Goal: Task Accomplishment & Management: Manage account settings

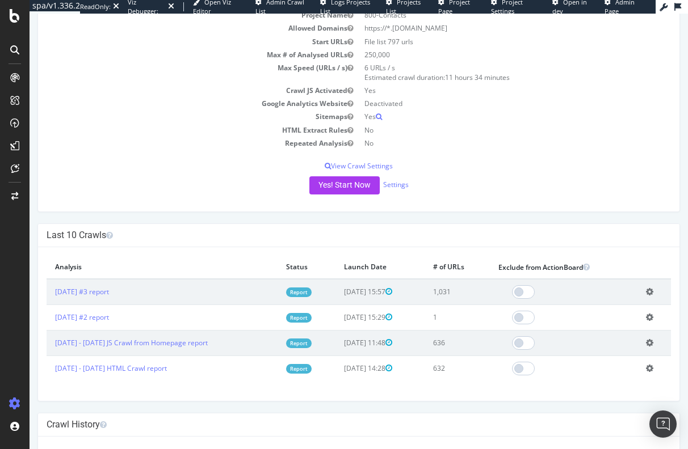
scroll to position [113, 0]
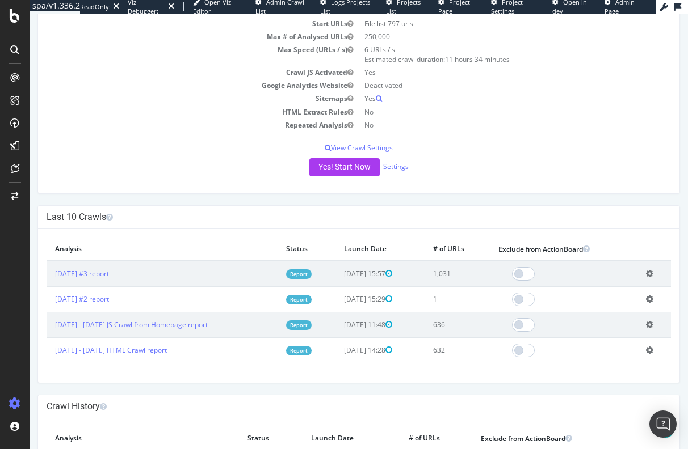
click at [648, 299] on icon at bounding box center [649, 299] width 7 height 9
click at [595, 336] on link "Delete analysis" at bounding box center [607, 331] width 91 height 15
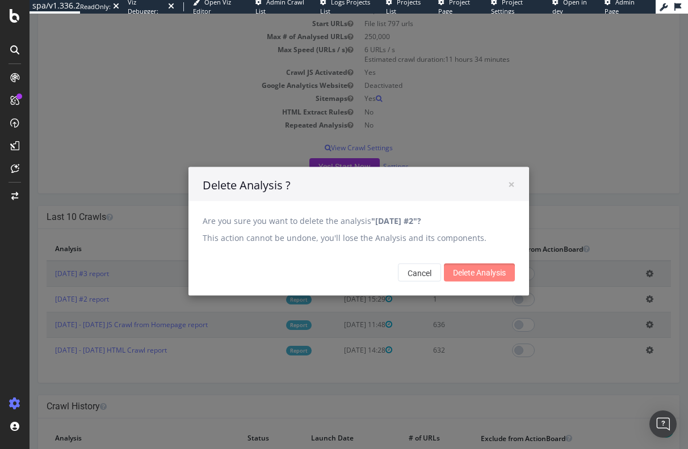
click at [459, 272] on input "Delete Analysis" at bounding box center [479, 273] width 71 height 18
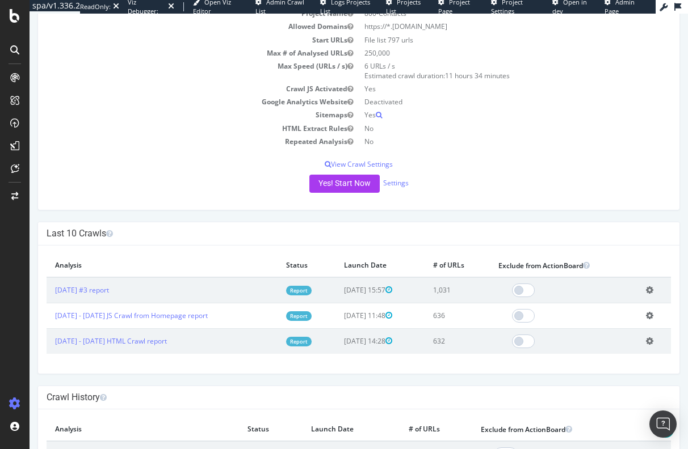
scroll to position [113, 0]
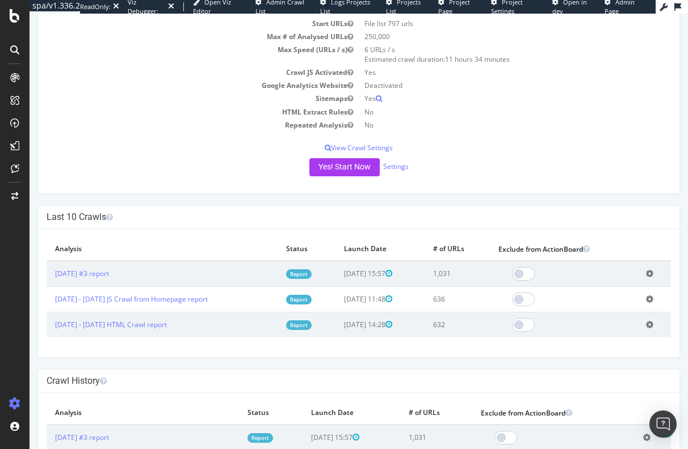
click at [646, 276] on icon at bounding box center [649, 273] width 7 height 9
click at [583, 289] on link "Add name" at bounding box center [607, 290] width 91 height 15
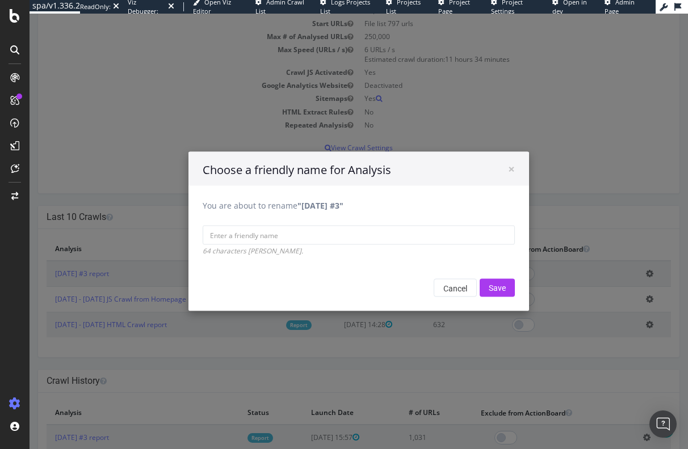
drag, startPoint x: 296, startPoint y: 206, endPoint x: 364, endPoint y: 205, distance: 68.1
click at [343, 205] on b ""[DATE] #3"" at bounding box center [320, 205] width 46 height 11
copy b "2025 Aug. 15th #3"
click at [245, 236] on input "You are about to rename "2025 Aug. 15th #3"" at bounding box center [359, 235] width 312 height 19
paste input "2025 Aug. 15th #3"
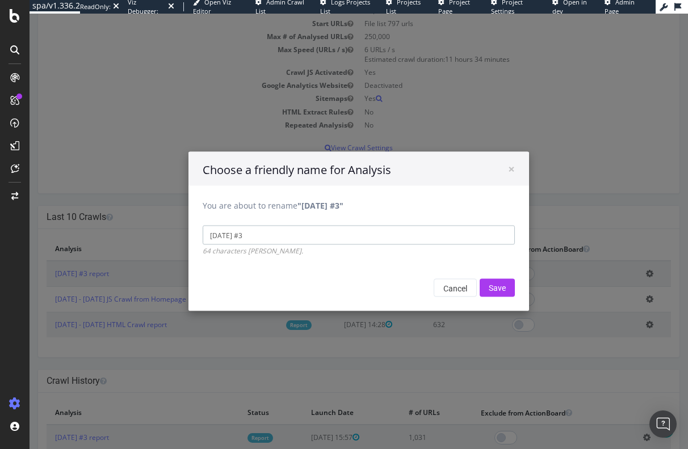
drag, startPoint x: 256, startPoint y: 237, endPoint x: 268, endPoint y: 234, distance: 12.8
click at [268, 234] on input "2025 Aug. 15th #3" at bounding box center [359, 235] width 312 height 19
type input "2025 Aug. 15th XML Sitemap crawl"
click at [500, 286] on input "Save" at bounding box center [496, 288] width 35 height 18
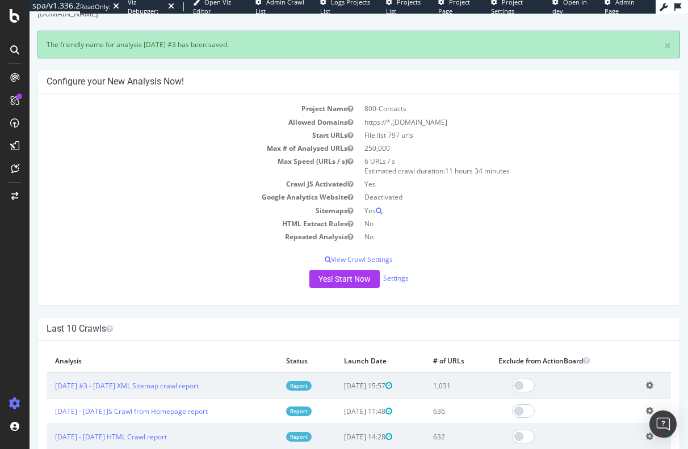
scroll to position [170, 0]
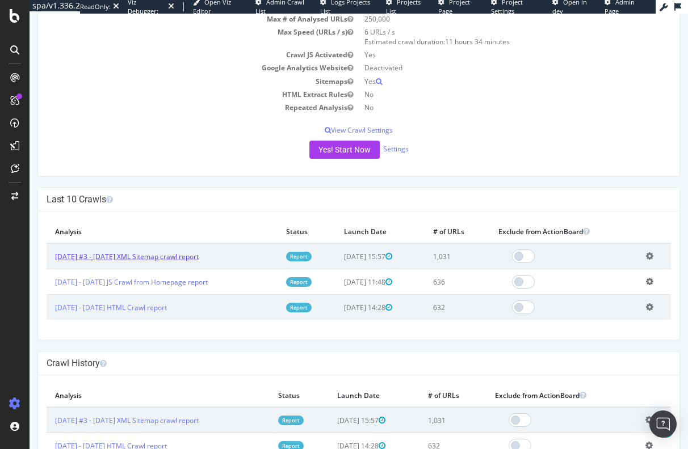
click at [162, 255] on link "2025 Aug. 15th #3 - 2025 Aug. 15th XML Sitemap crawl report" at bounding box center [127, 257] width 144 height 10
